Goal: Information Seeking & Learning: Learn about a topic

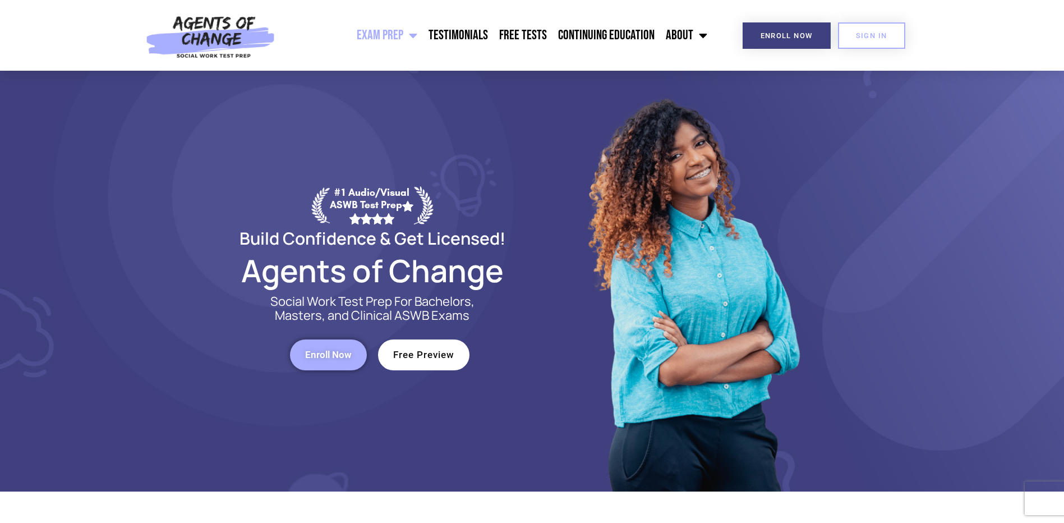
click at [210, 30] on img at bounding box center [210, 35] width 141 height 71
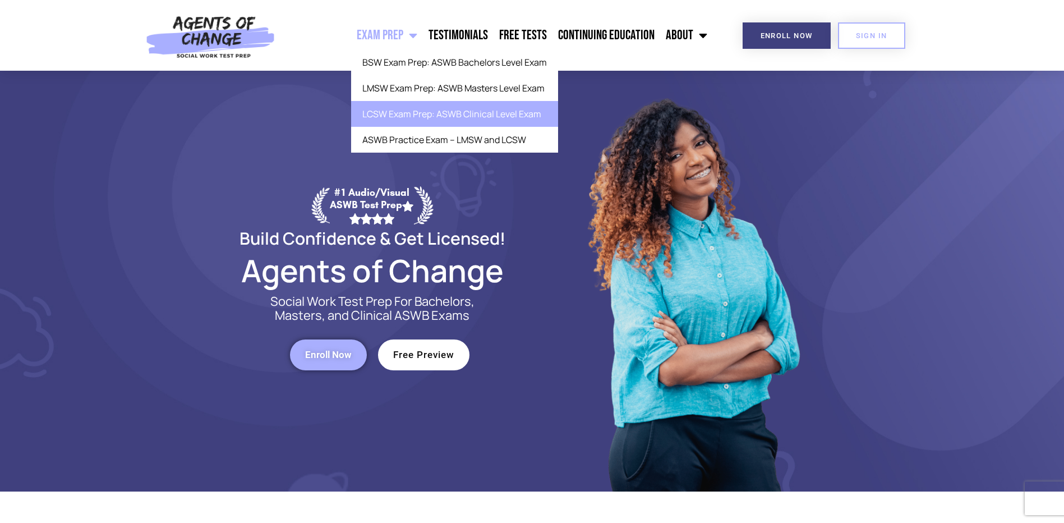
click at [492, 111] on link "LCSW Exam Prep: ASWB Clinical Level Exam" at bounding box center [454, 114] width 207 height 26
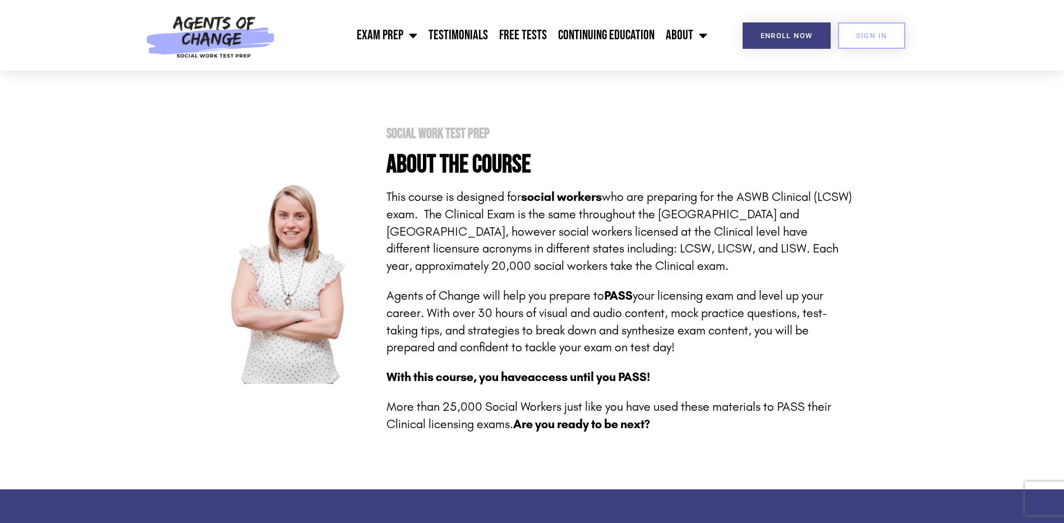
scroll to position [168, 0]
